Goal: Task Accomplishment & Management: Use online tool/utility

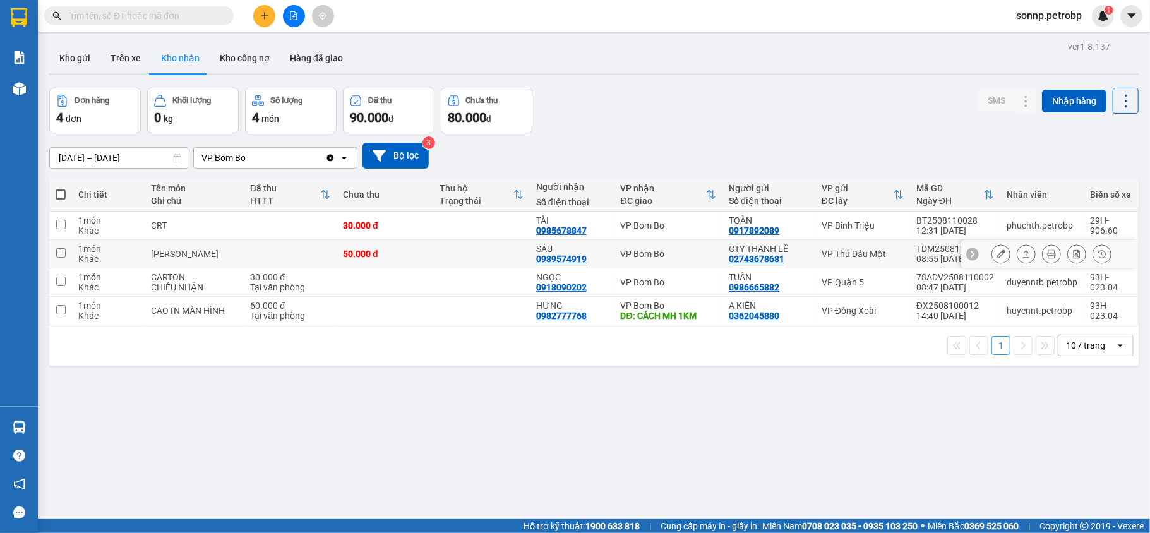
click at [61, 256] on input "checkbox" at bounding box center [60, 252] width 9 height 9
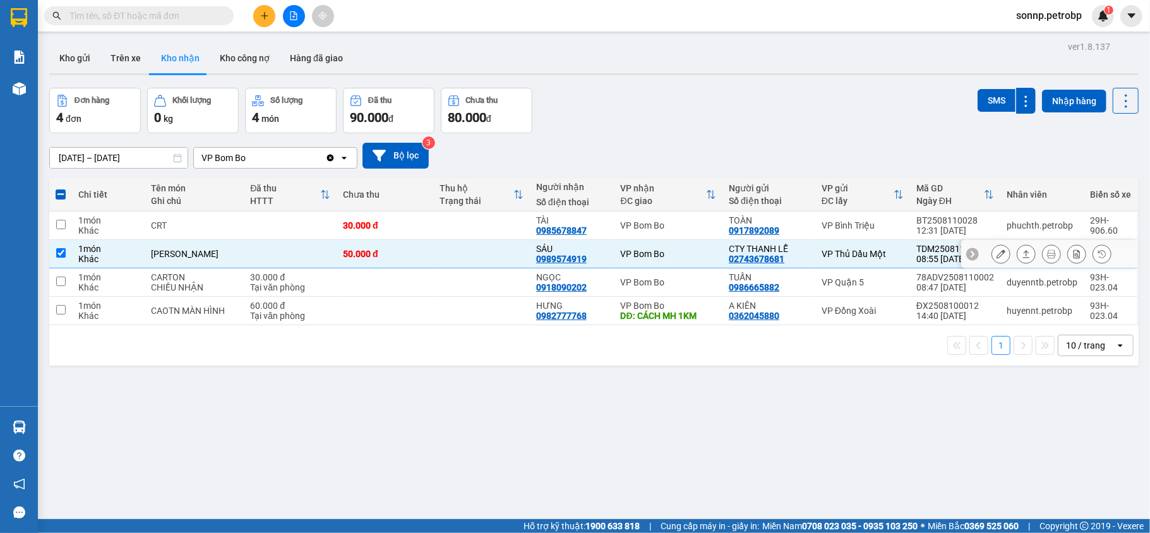
click at [61, 256] on input "checkbox" at bounding box center [60, 252] width 9 height 9
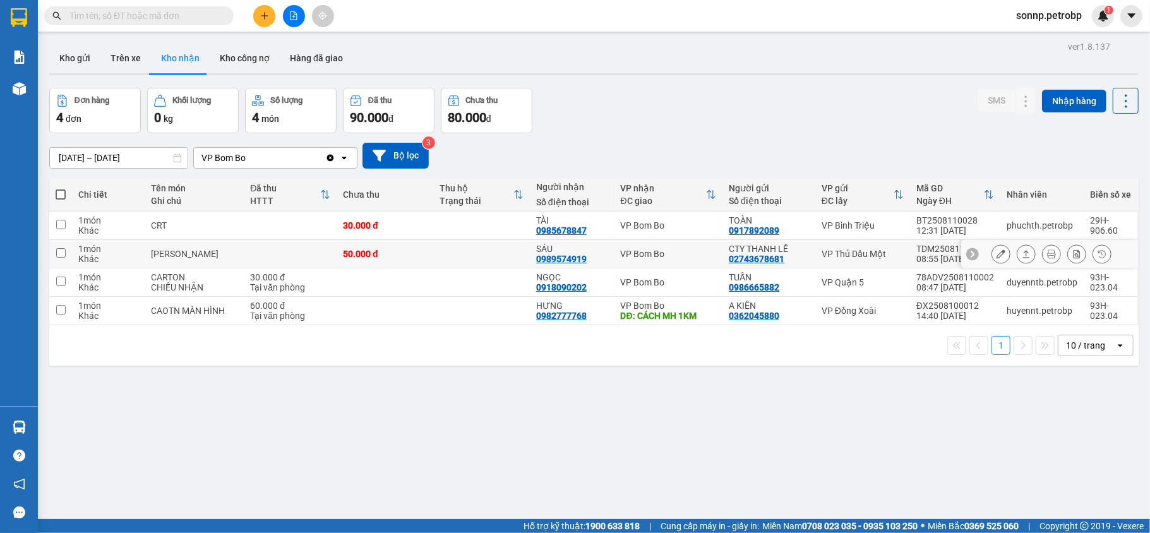
click at [61, 256] on input "checkbox" at bounding box center [60, 252] width 9 height 9
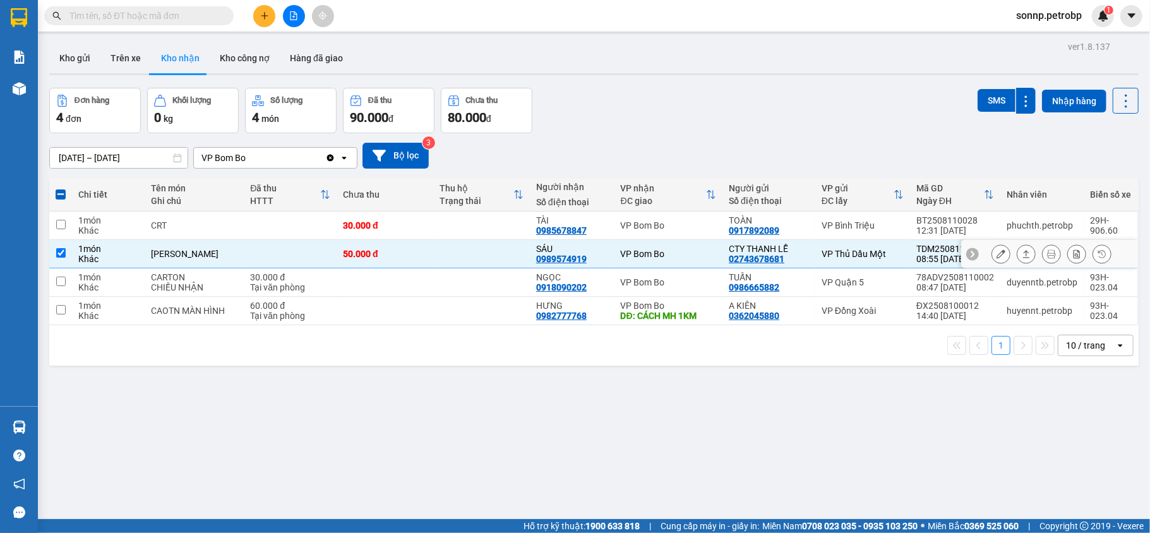
click at [61, 256] on input "checkbox" at bounding box center [60, 252] width 9 height 9
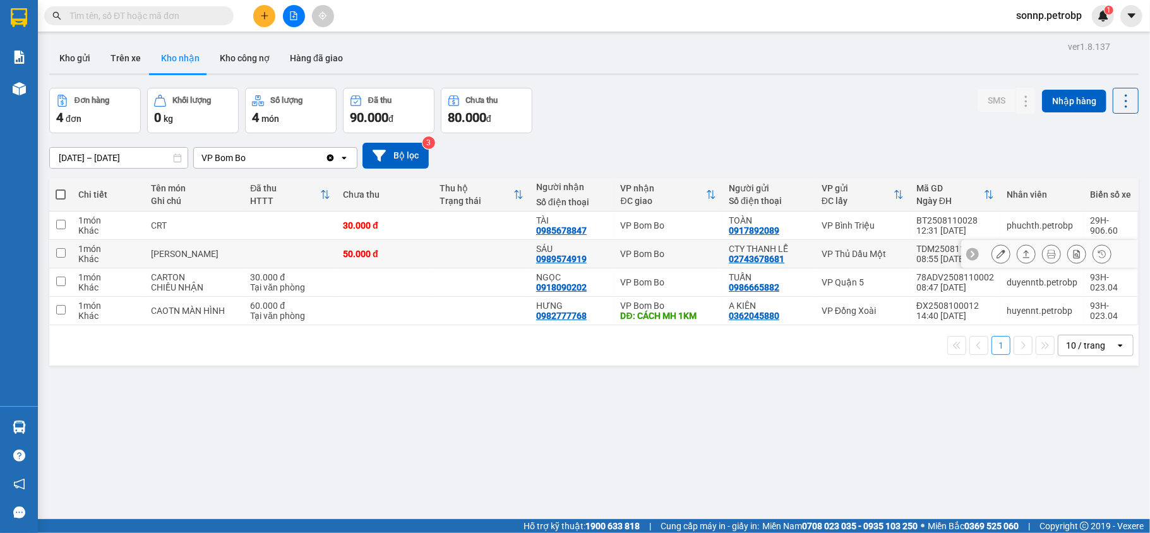
click at [344, 263] on td "50.000 đ" at bounding box center [385, 254] width 97 height 28
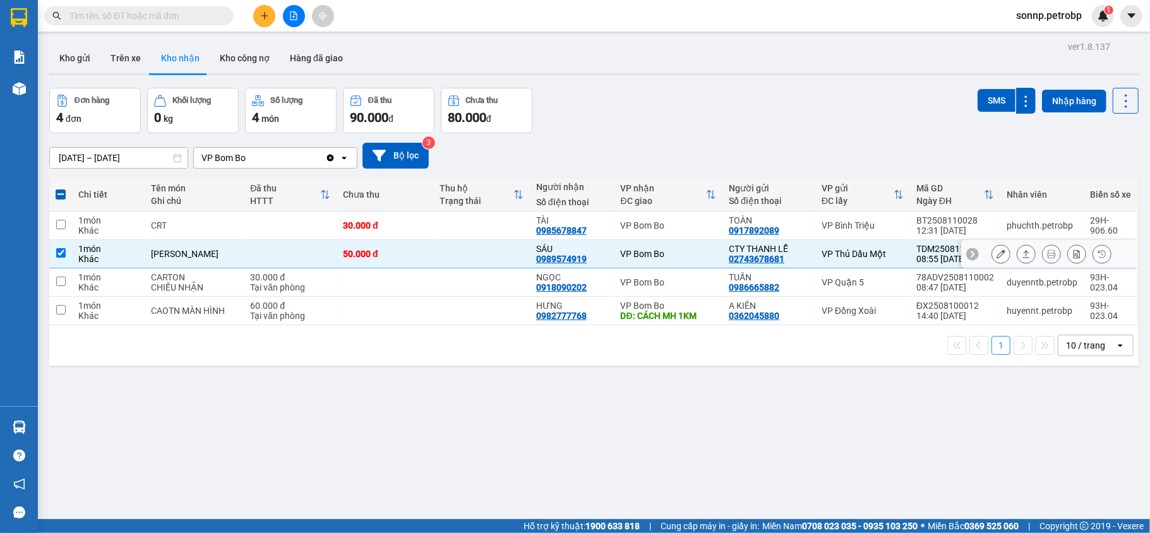
click at [59, 258] on input "checkbox" at bounding box center [60, 252] width 9 height 9
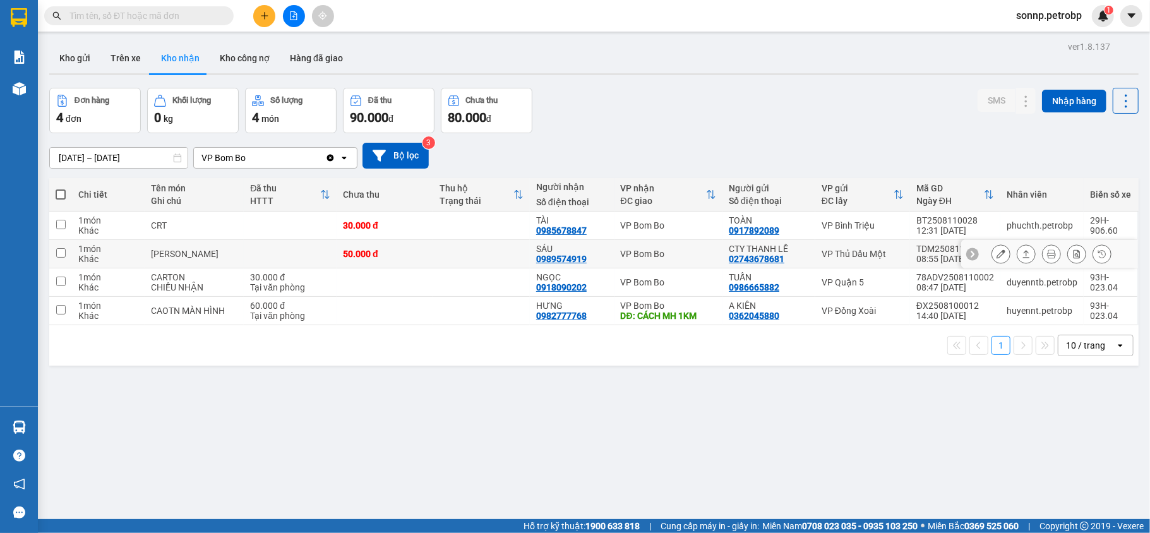
click at [59, 256] on input "checkbox" at bounding box center [60, 252] width 9 height 9
checkbox input "true"
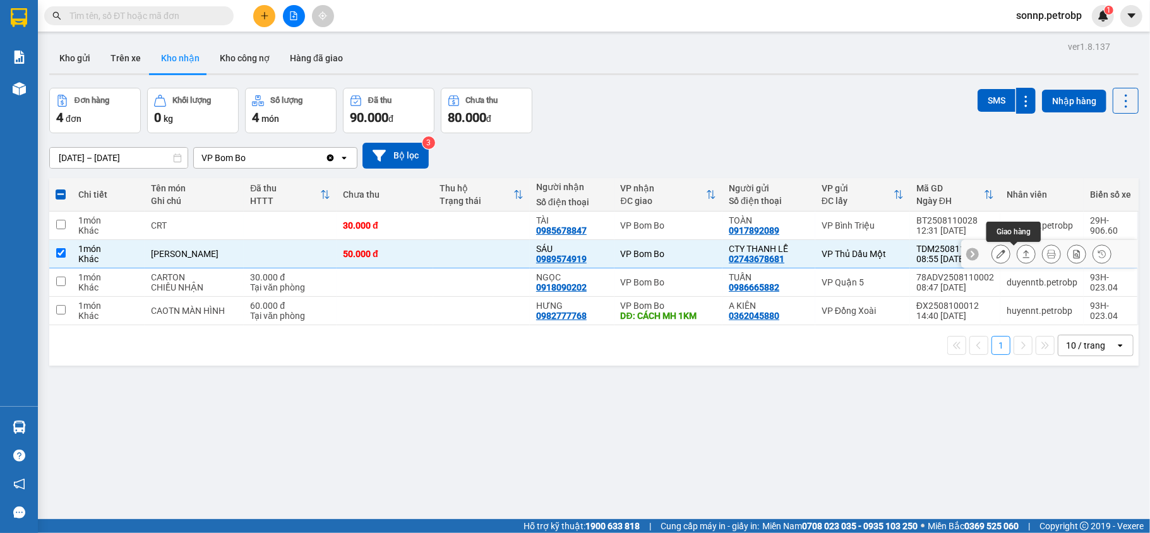
click at [1018, 260] on button at bounding box center [1027, 254] width 18 height 22
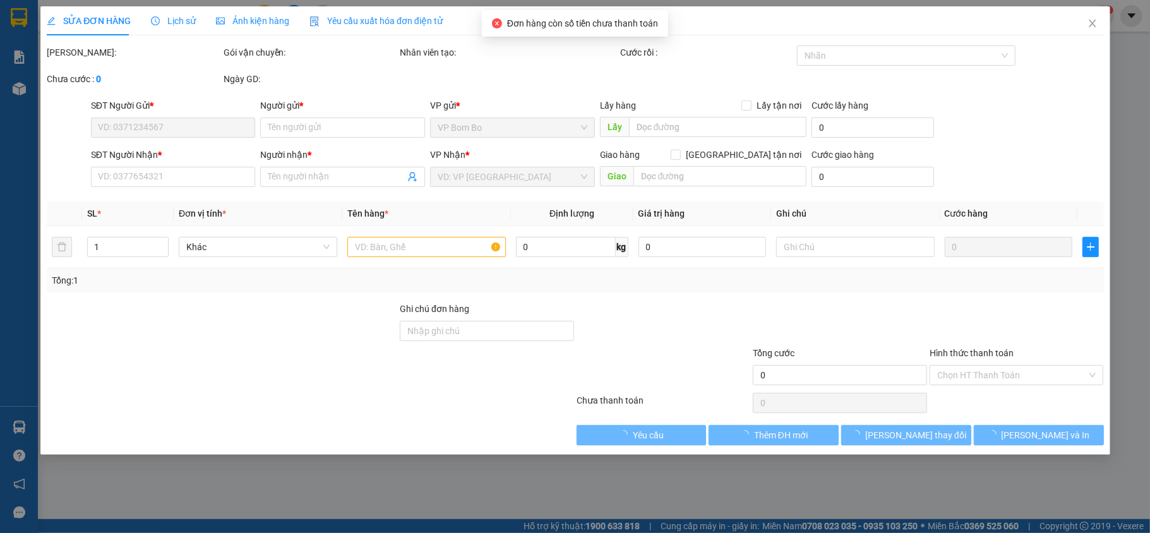
type input "02743678681"
type input "CTY THANH LỄ"
type input "0989574919"
type input "SÁU"
type input "50.000"
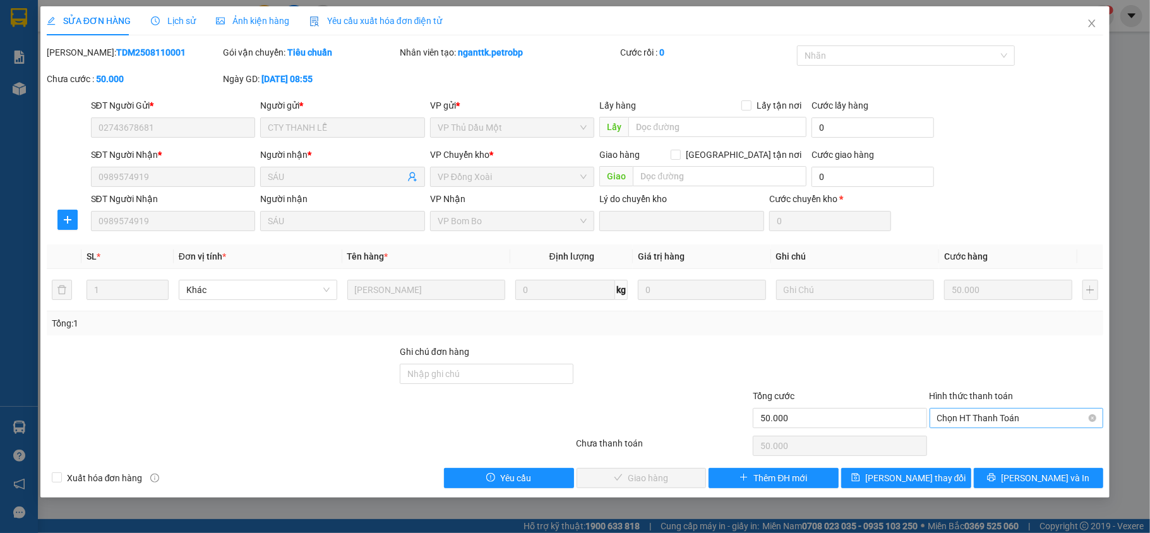
click at [1039, 421] on span "Chọn HT Thanh Toán" at bounding box center [1016, 418] width 159 height 19
click at [986, 447] on div "Tại văn phòng" at bounding box center [1016, 445] width 159 height 14
type input "0"
click at [650, 481] on span "[PERSON_NAME] và Giao hàng" at bounding box center [661, 478] width 121 height 14
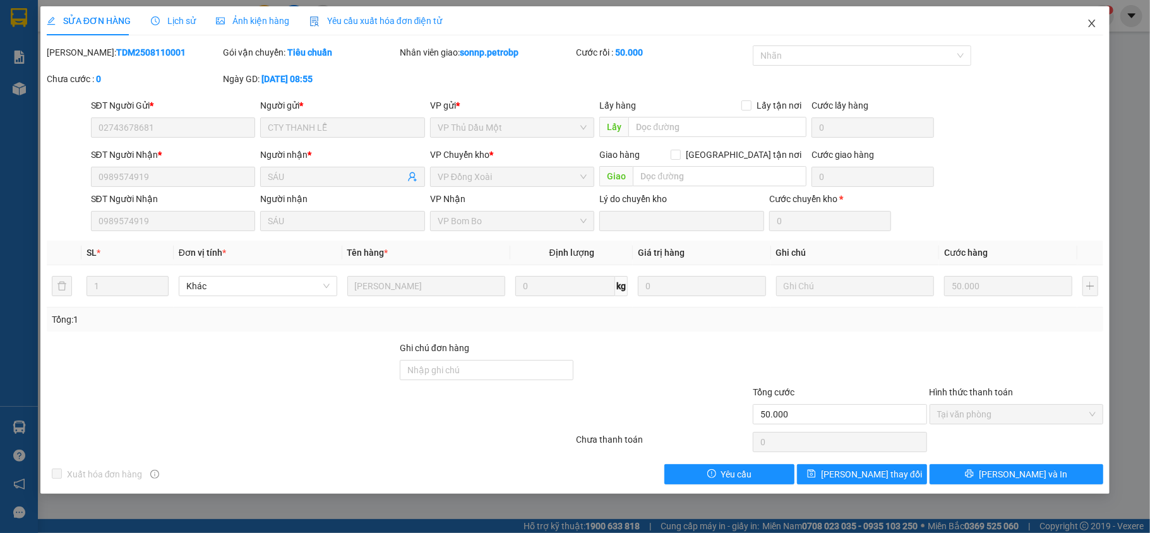
click at [1102, 25] on span "Close" at bounding box center [1092, 23] width 35 height 35
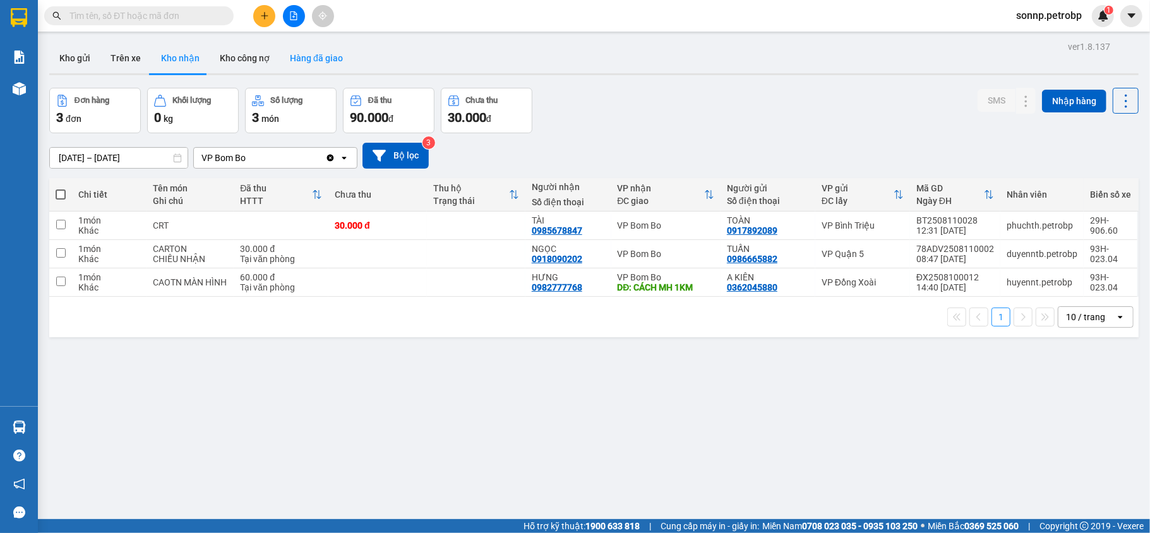
click at [311, 51] on button "Hàng đã giao" at bounding box center [316, 58] width 73 height 30
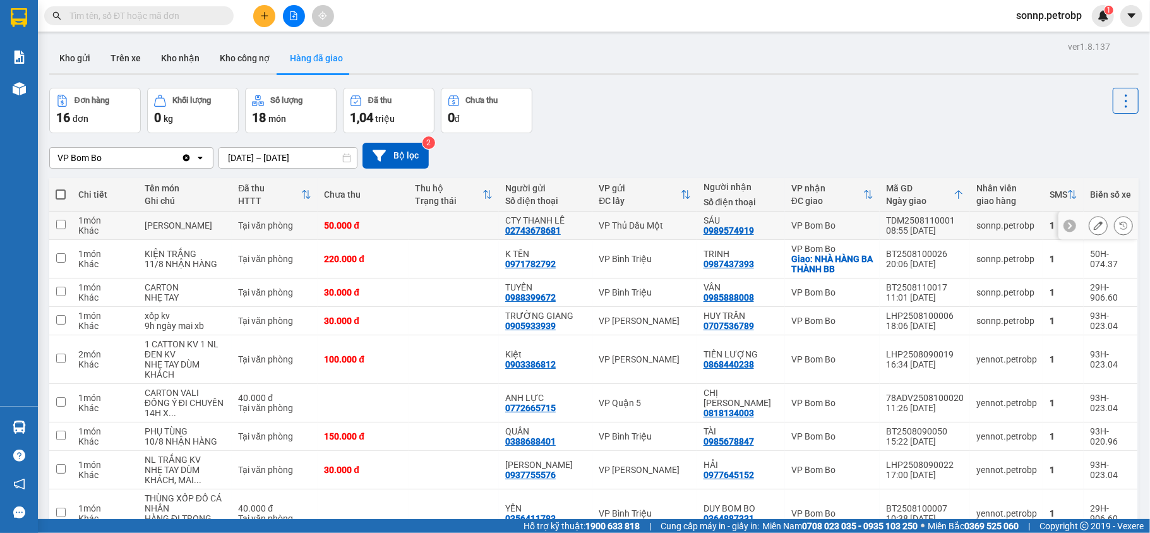
click at [642, 220] on div "VP Thủ Dầu Một" at bounding box center [645, 225] width 92 height 10
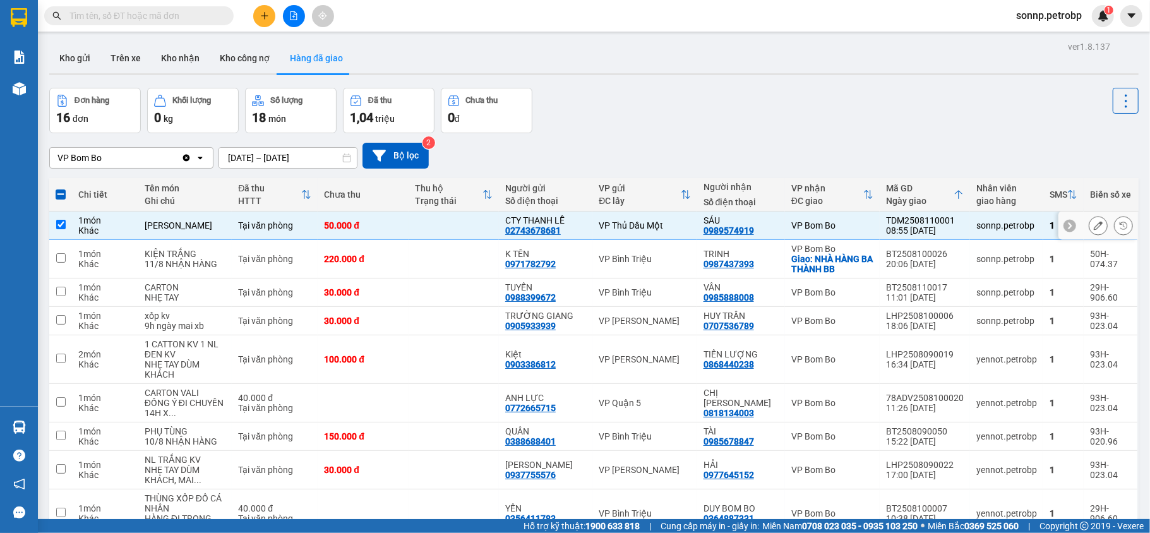
click at [433, 233] on td at bounding box center [454, 226] width 90 height 28
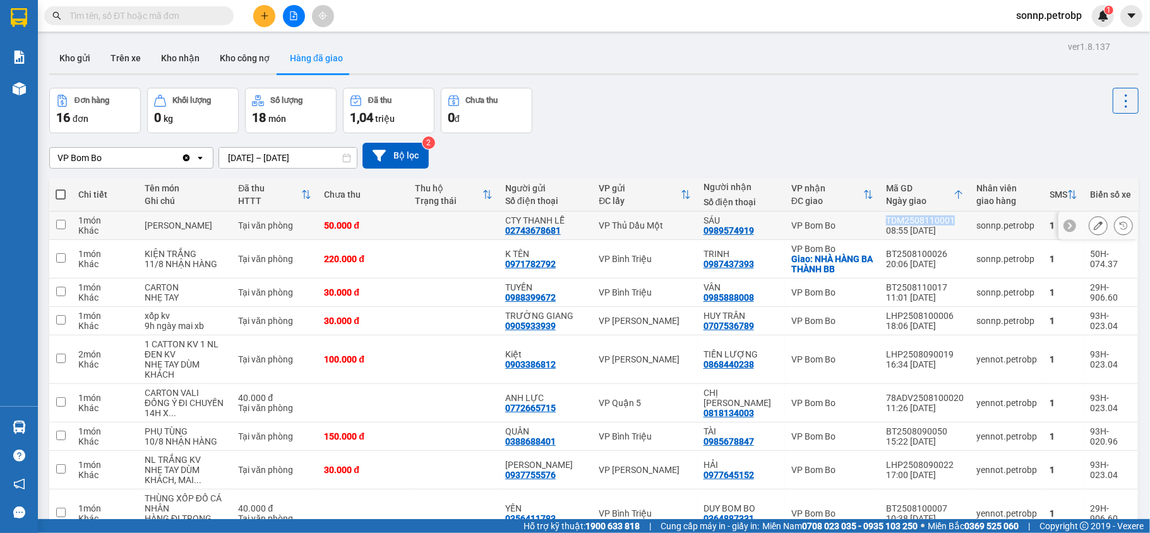
drag, startPoint x: 951, startPoint y: 221, endPoint x: 879, endPoint y: 223, distance: 71.4
click at [880, 222] on td "TDM2508110001 08:55 [DATE]" at bounding box center [925, 226] width 90 height 28
checkbox input "true"
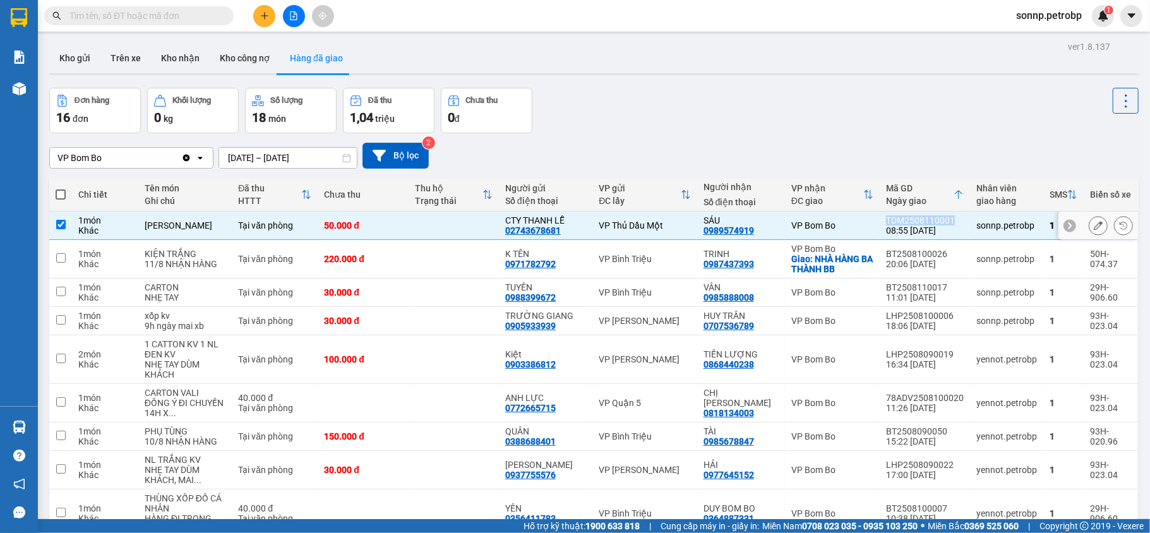
copy div "TDM2508110001"
click at [160, 56] on button "Kho nhận" at bounding box center [180, 58] width 59 height 30
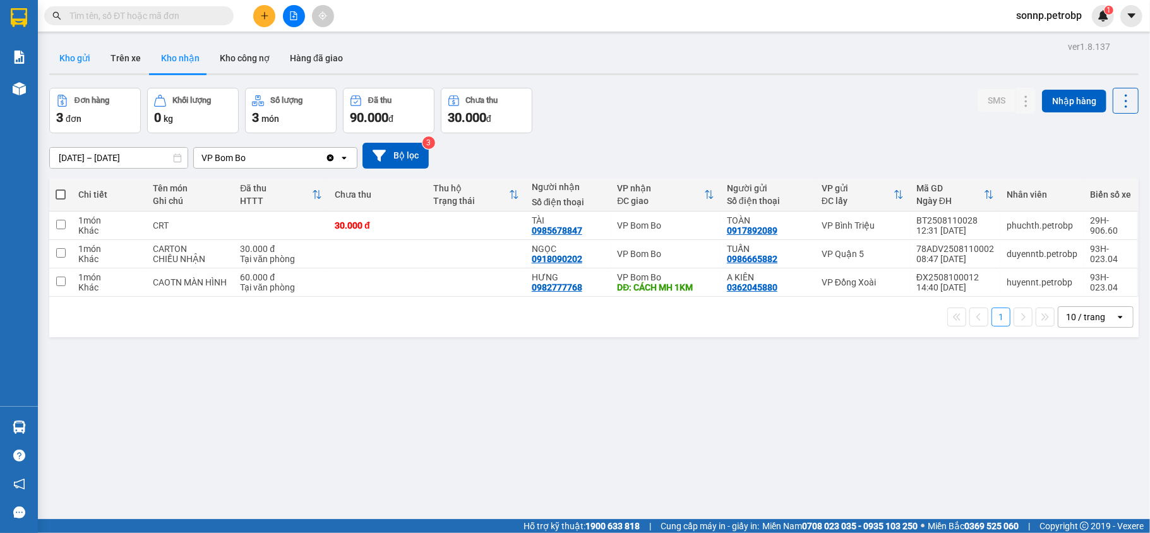
click at [94, 61] on button "Kho gửi" at bounding box center [74, 58] width 51 height 30
